Goal: Information Seeking & Learning: Learn about a topic

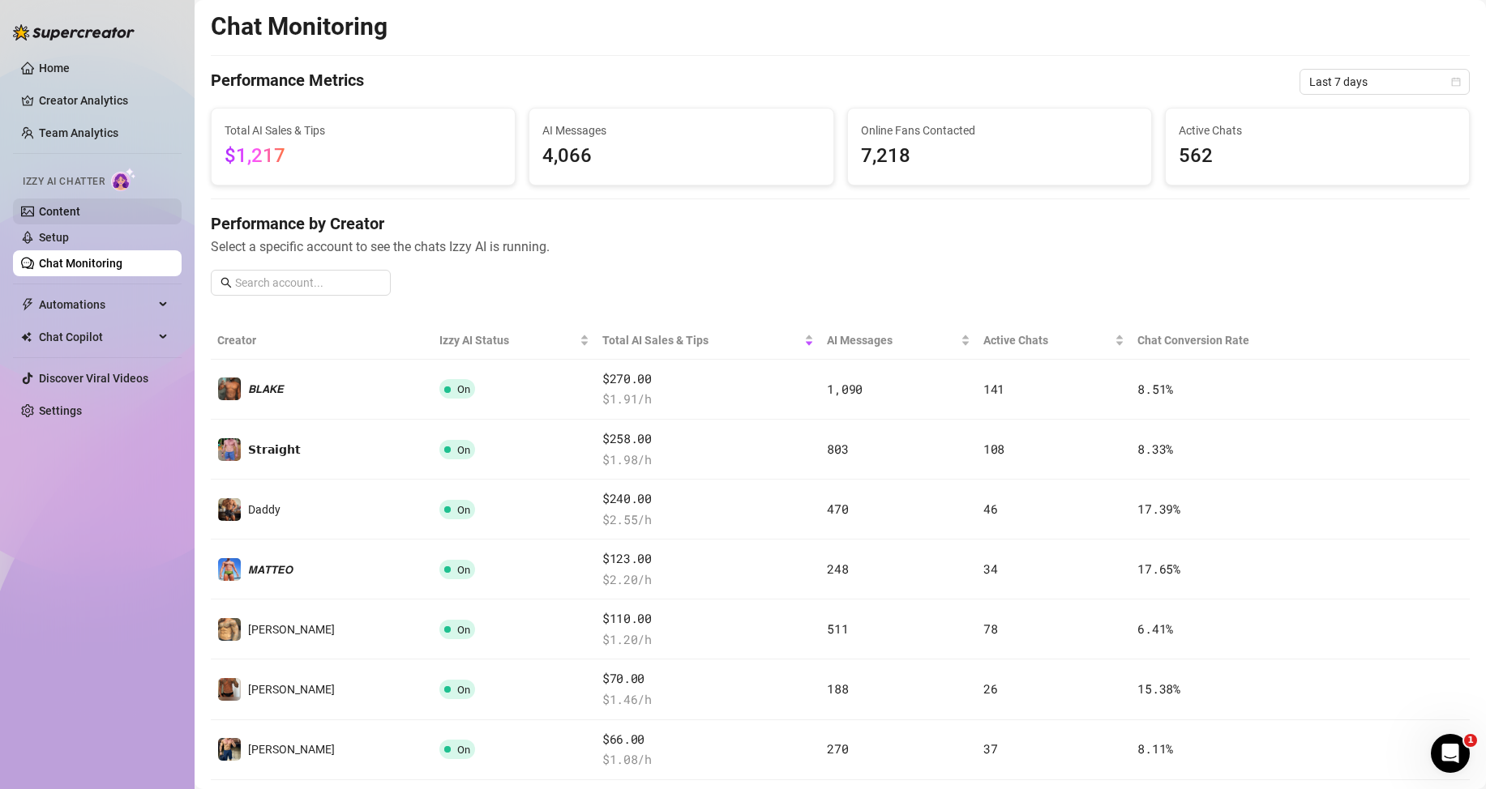
click at [78, 210] on link "Content" at bounding box center [59, 211] width 41 height 13
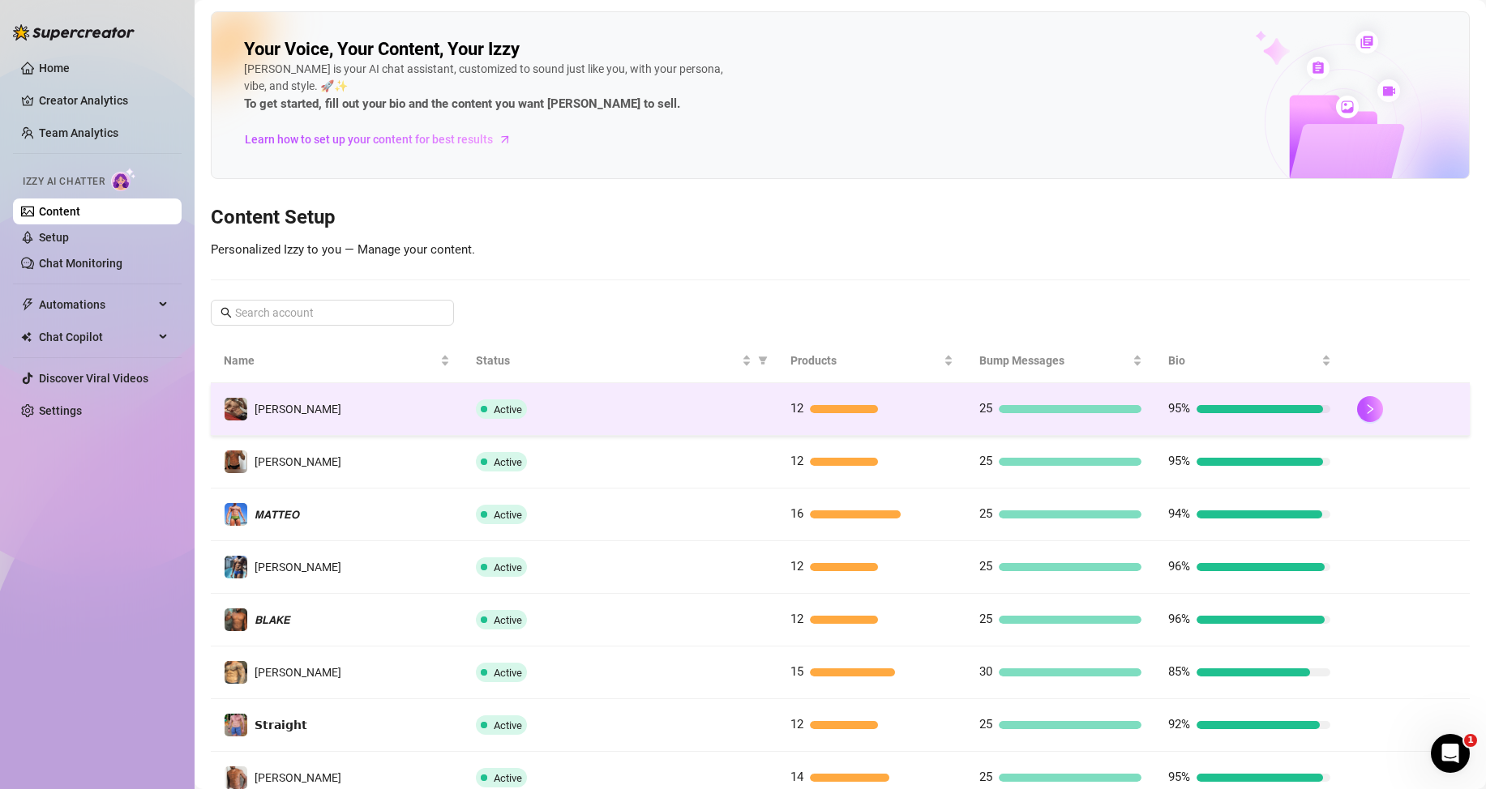
click at [341, 412] on td "[PERSON_NAME]" at bounding box center [337, 409] width 252 height 53
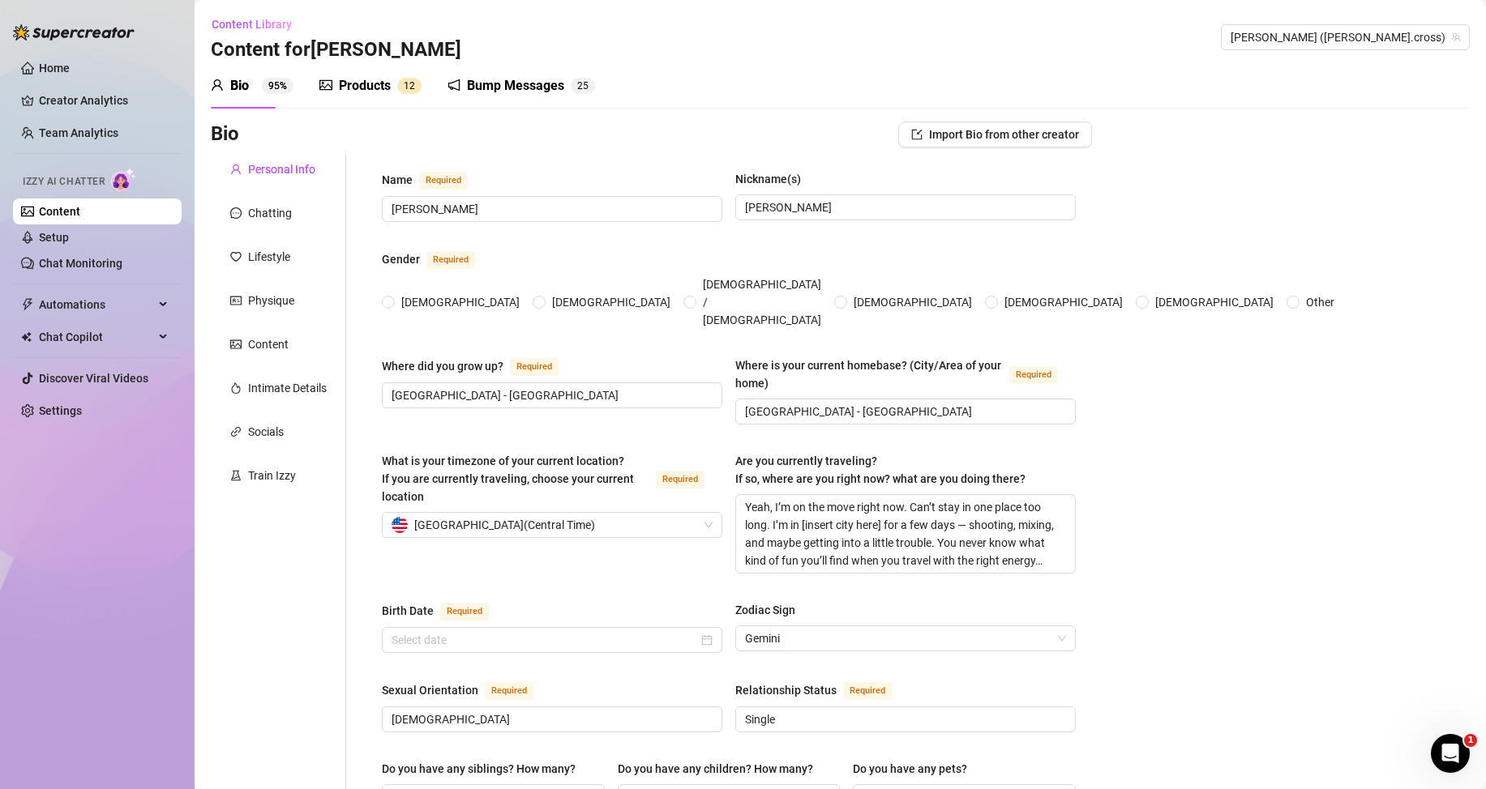
radio input "true"
type input "[DATE]"
click at [1388, 39] on span "[PERSON_NAME] ([PERSON_NAME].cross)" at bounding box center [1344, 37] width 229 height 24
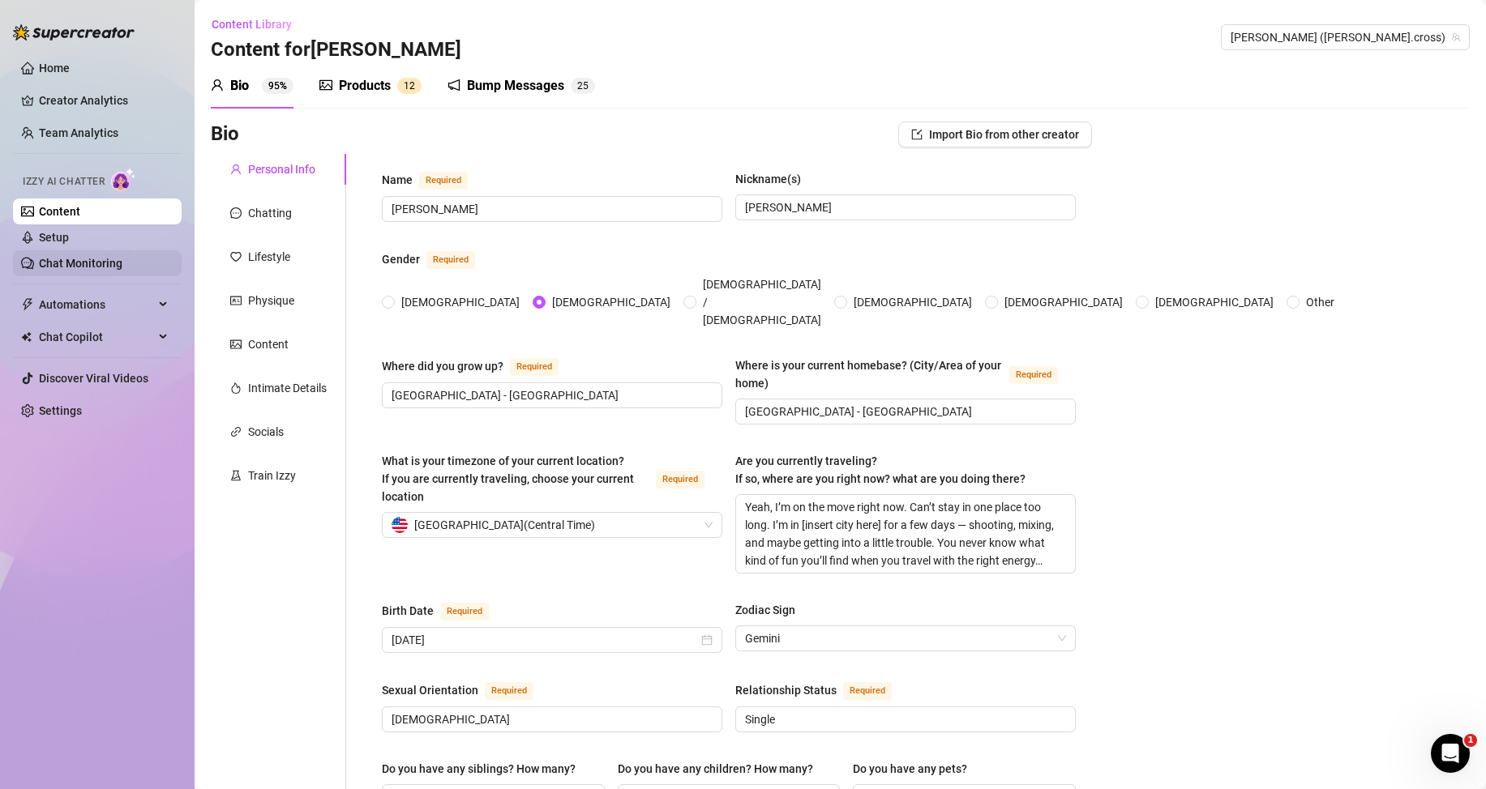
click at [105, 257] on link "Chat Monitoring" at bounding box center [80, 263] width 83 height 13
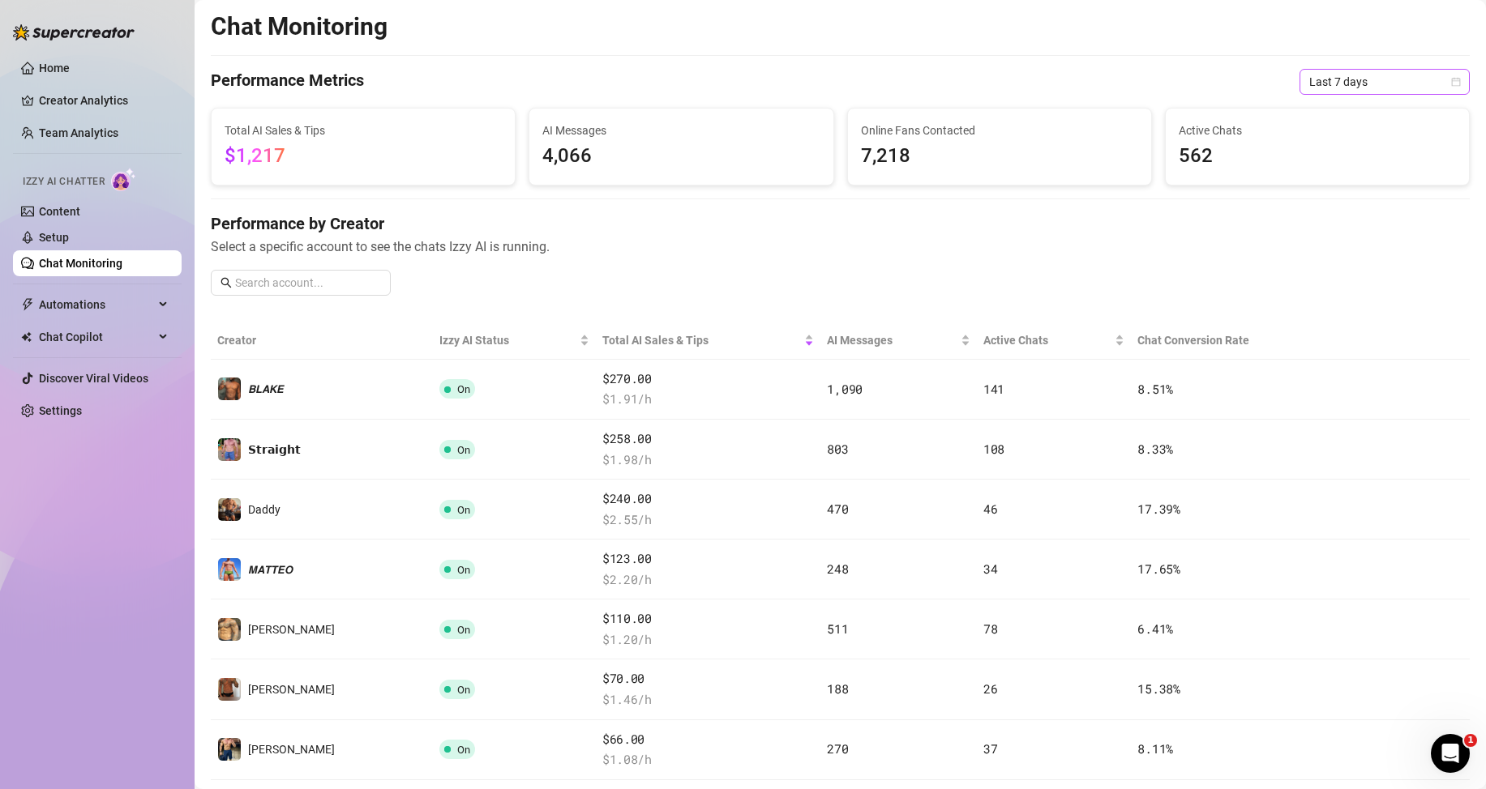
click at [1392, 84] on span "Last 7 days" at bounding box center [1384, 82] width 151 height 24
click at [1321, 115] on div "Last 24 hours" at bounding box center [1370, 114] width 144 height 18
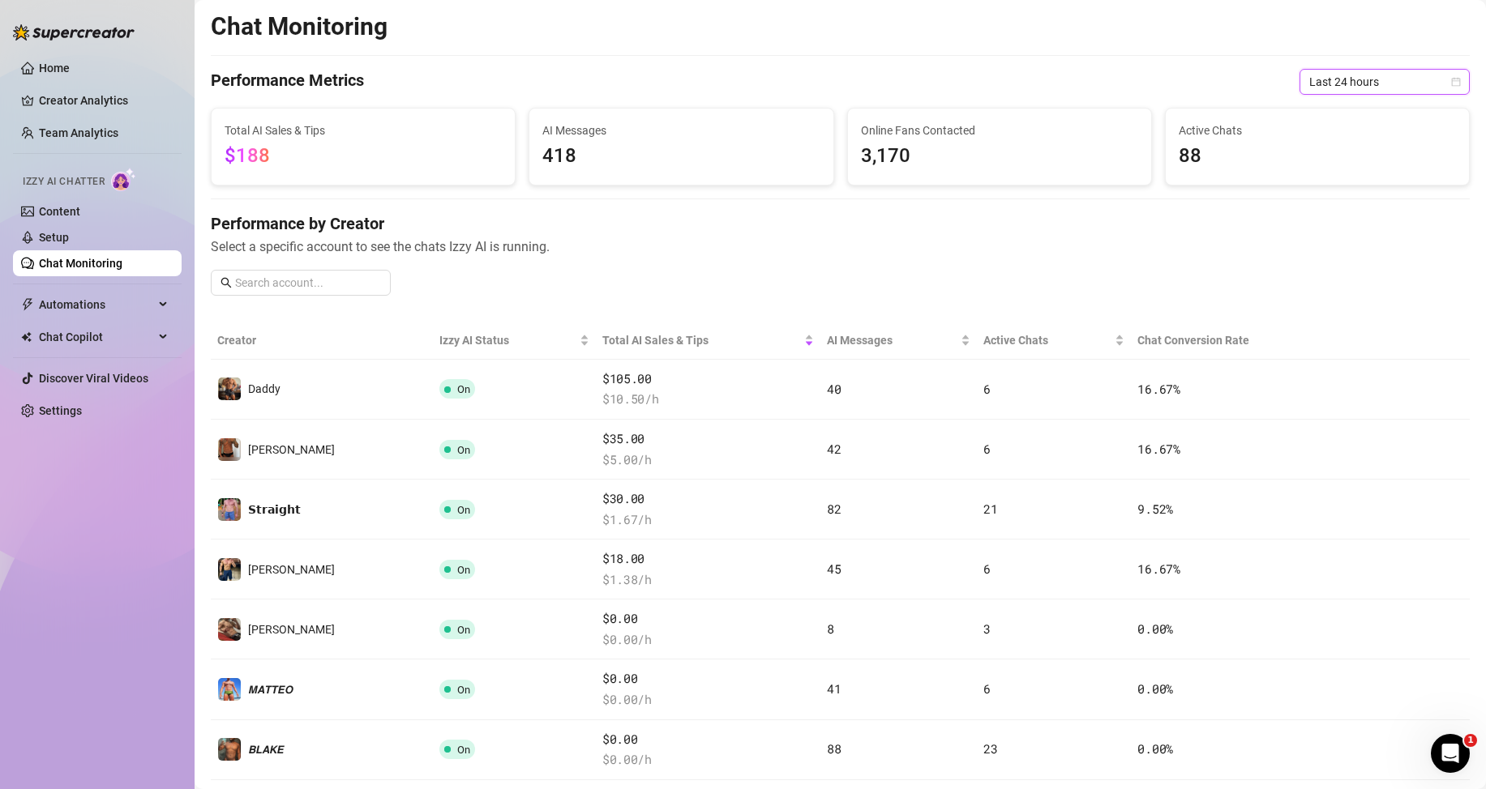
click at [1406, 83] on span "Last 24 hours" at bounding box center [1384, 82] width 151 height 24
click at [1343, 140] on div "Last 7 days" at bounding box center [1370, 140] width 144 height 18
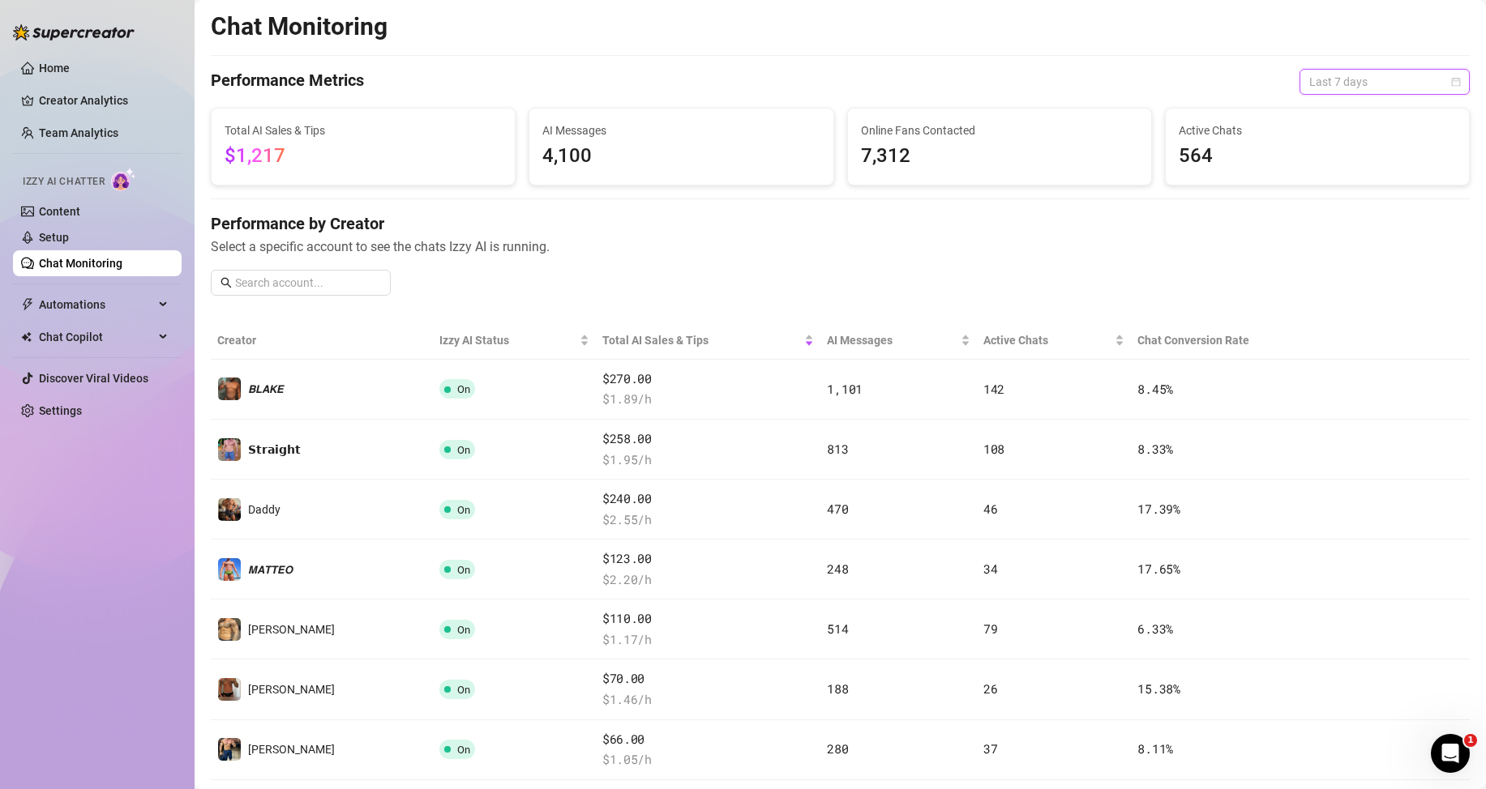
click at [1381, 85] on span "Last 7 days" at bounding box center [1384, 82] width 151 height 24
click at [1342, 113] on div "Last 24 hours" at bounding box center [1370, 114] width 144 height 18
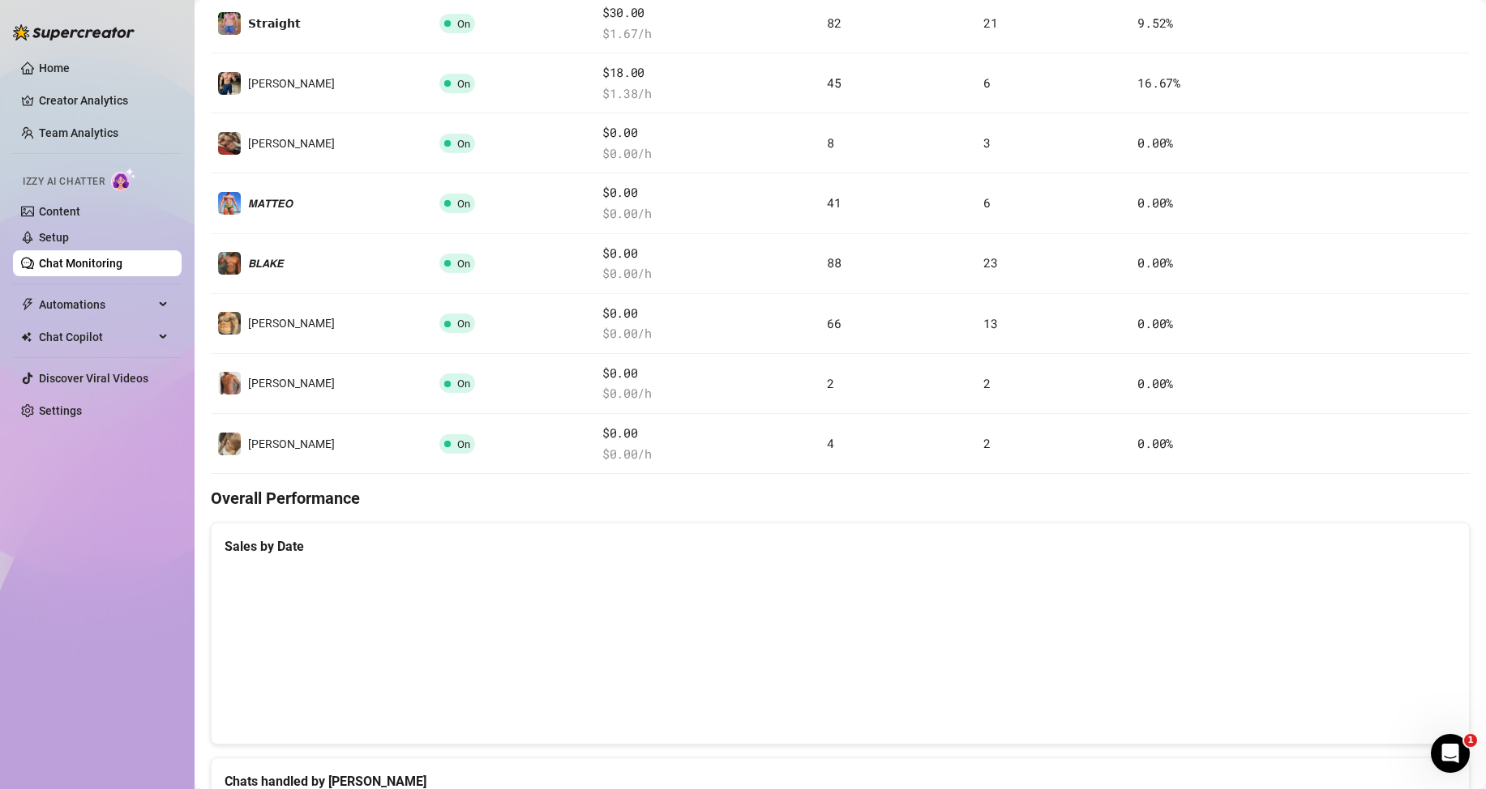
scroll to position [162, 0]
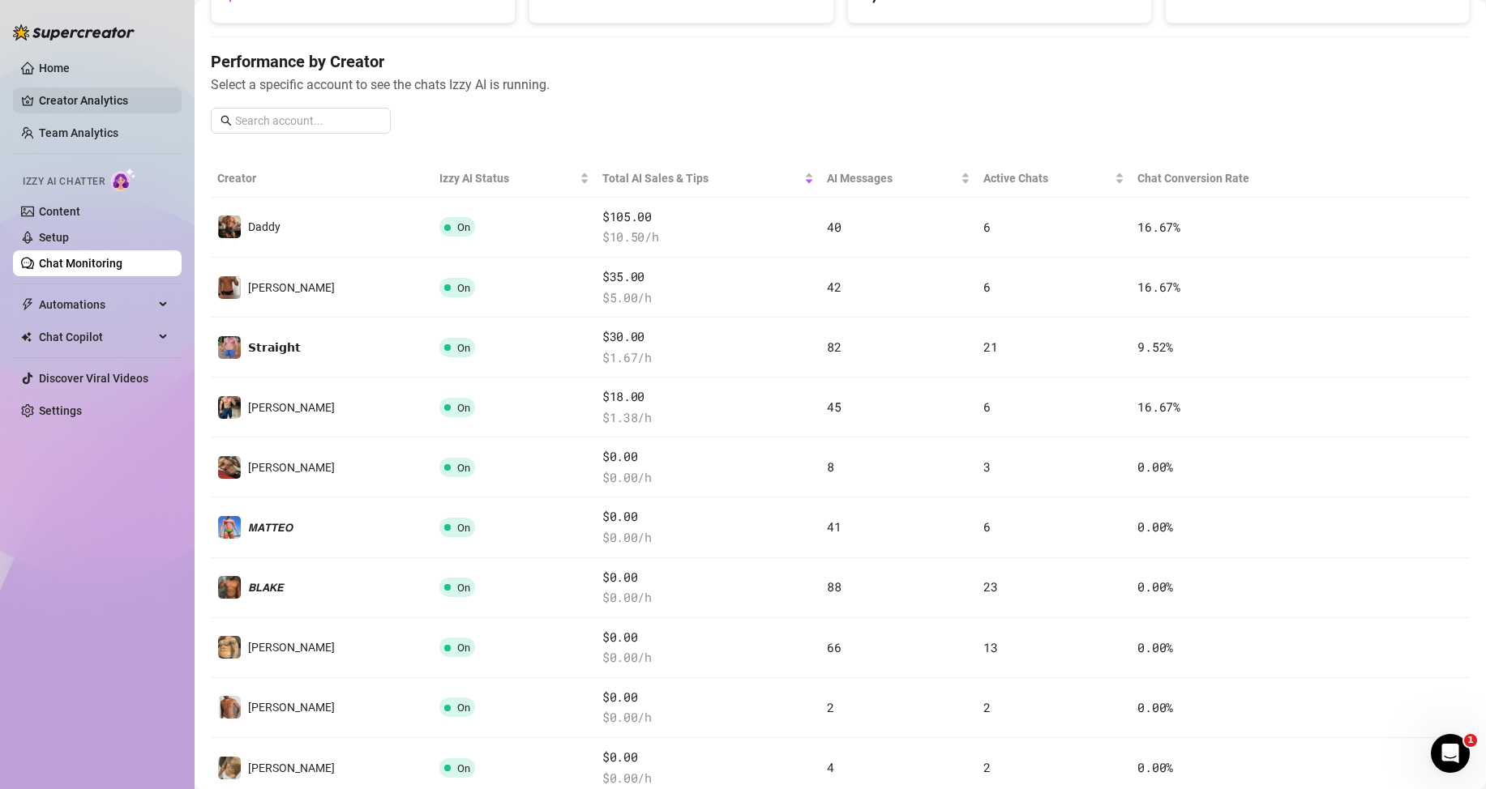
click at [82, 93] on link "Creator Analytics" at bounding box center [104, 101] width 130 height 26
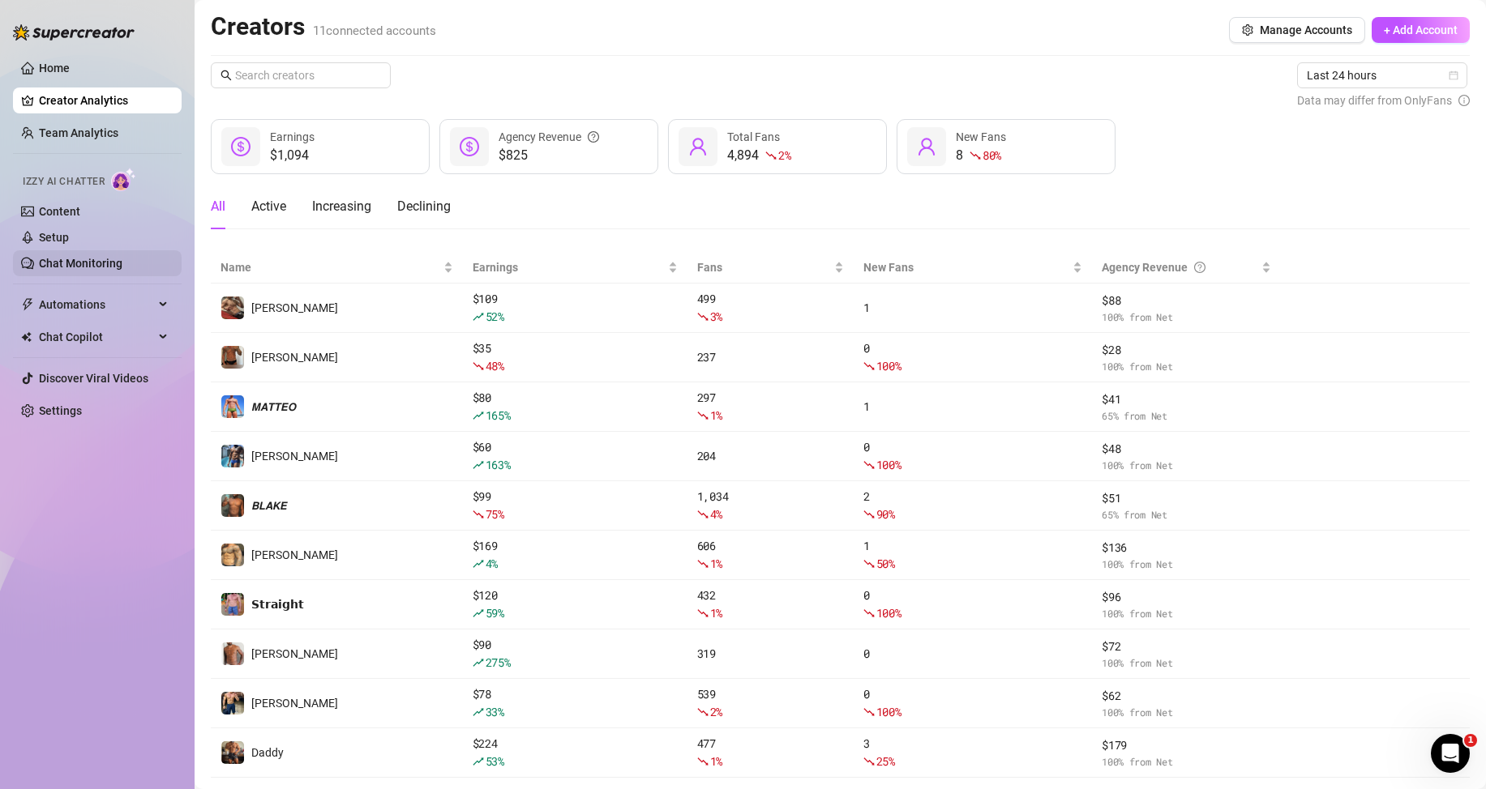
click at [63, 262] on link "Chat Monitoring" at bounding box center [80, 263] width 83 height 13
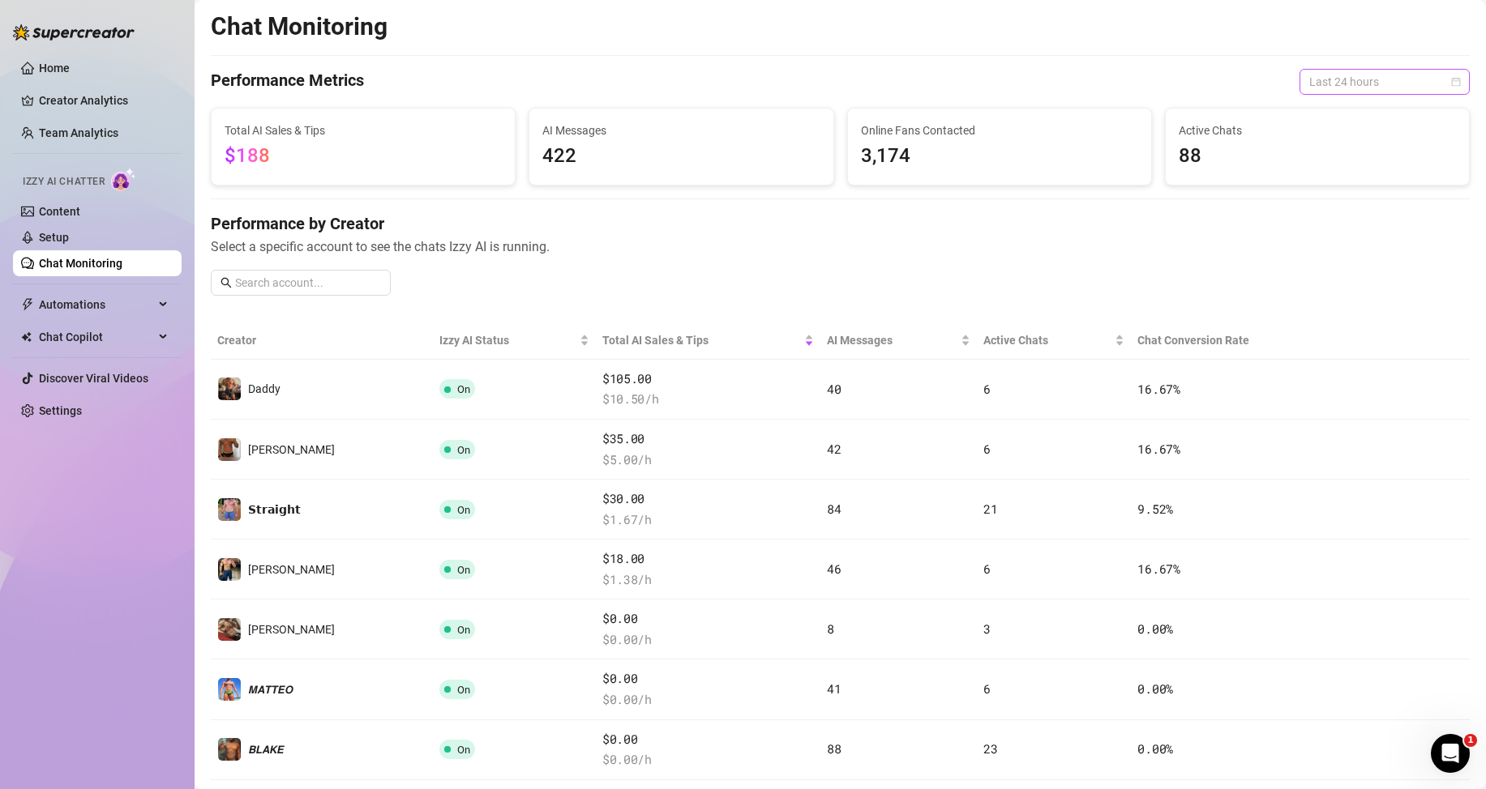
click at [1316, 86] on span "Last 24 hours" at bounding box center [1384, 82] width 151 height 24
click at [869, 254] on span "Select a specific account to see the chats Izzy AI is running." at bounding box center [840, 247] width 1259 height 20
click at [1200, 267] on div "Performance by Creator Select a specific account to see the chats Izzy AI is ru…" at bounding box center [840, 260] width 1259 height 96
click at [1380, 85] on span "Last 24 hours" at bounding box center [1384, 82] width 151 height 24
click at [1161, 231] on h4 "Performance by Creator" at bounding box center [840, 223] width 1259 height 23
